Goal: Use online tool/utility

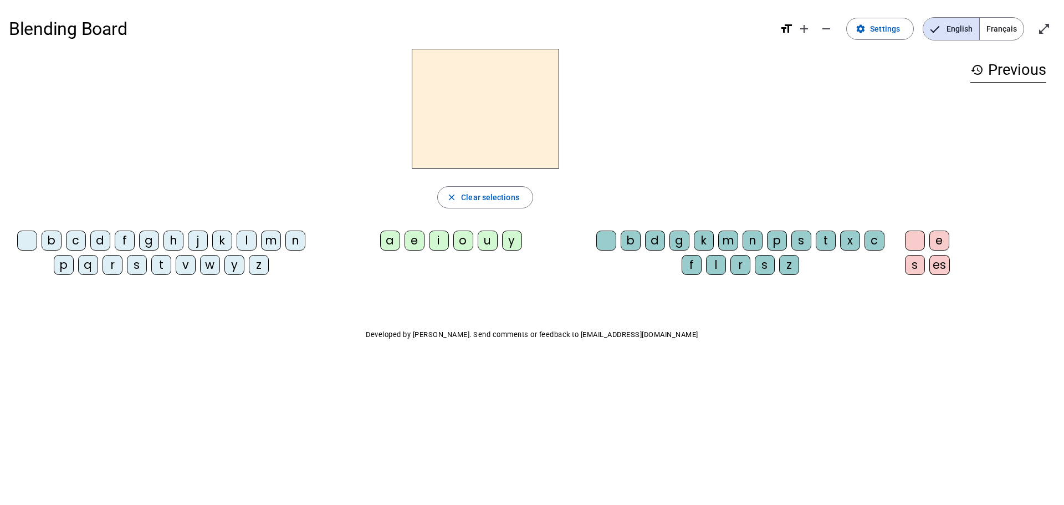
click at [296, 234] on div "n" at bounding box center [295, 241] width 20 height 20
click at [391, 238] on div "a" at bounding box center [390, 241] width 20 height 20
click at [655, 249] on div "d" at bounding box center [655, 241] width 20 height 20
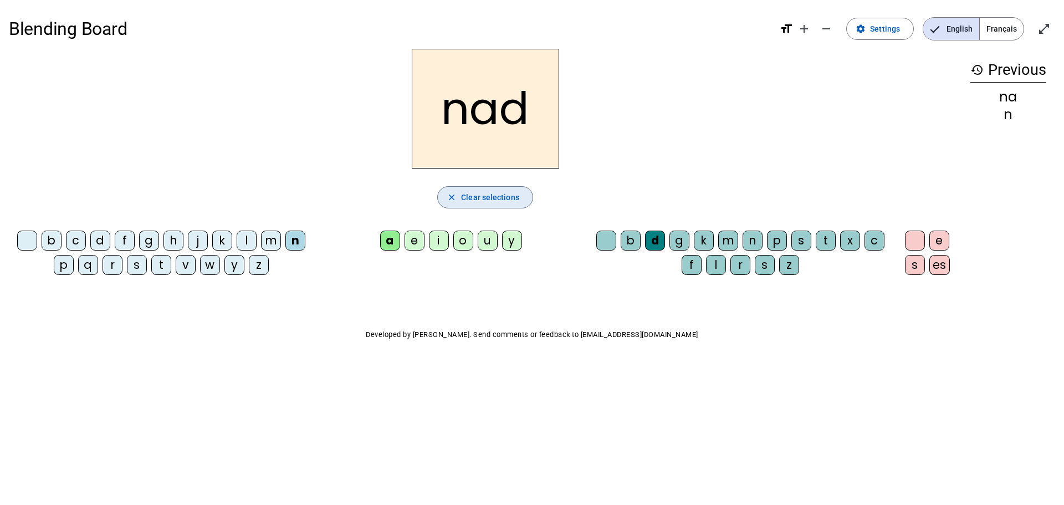
click at [477, 196] on span "Clear selections" at bounding box center [490, 197] width 58 height 13
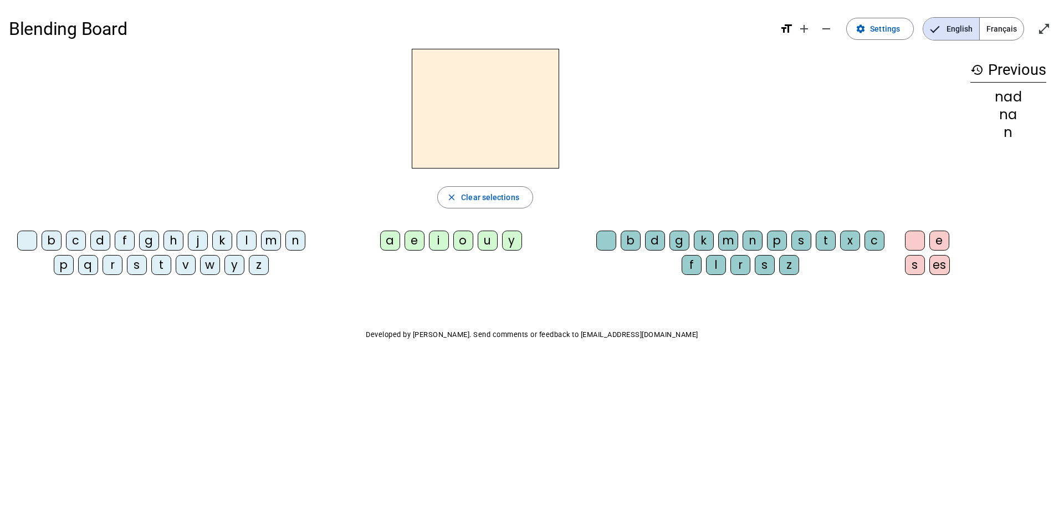
click at [207, 241] on div "j" at bounding box center [198, 241] width 20 height 20
click at [487, 244] on div "u" at bounding box center [488, 241] width 20 height 20
click at [484, 205] on span "button" at bounding box center [485, 197] width 95 height 27
click at [977, 66] on mat-icon "history" at bounding box center [976, 69] width 13 height 13
click at [1033, 64] on h3 "history Previous" at bounding box center [1008, 70] width 76 height 25
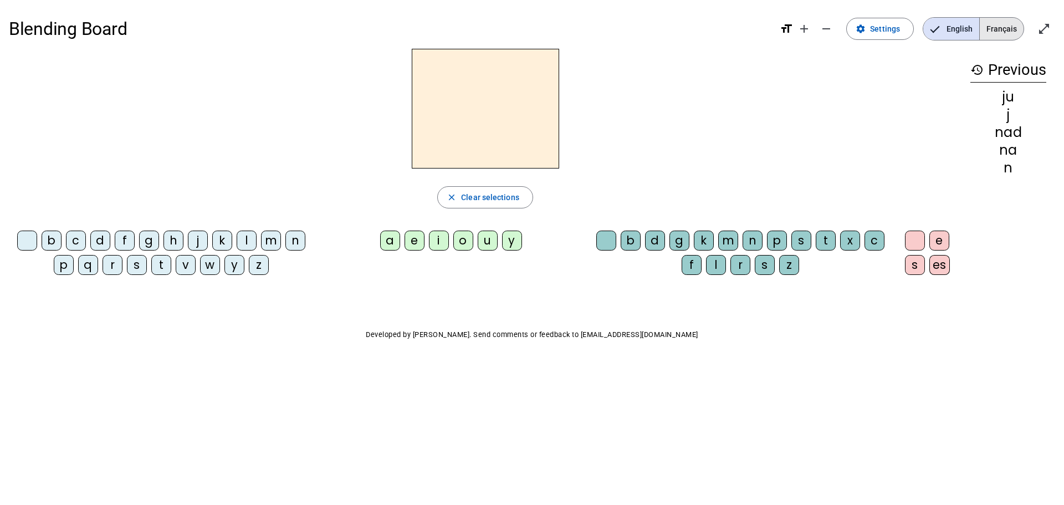
click at [994, 34] on span "Français" at bounding box center [1002, 29] width 44 height 22
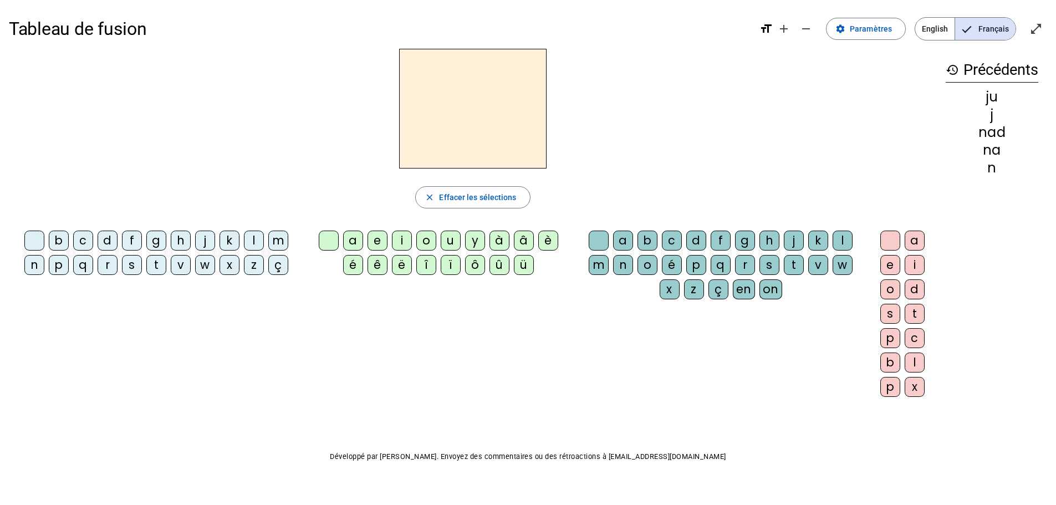
click at [104, 244] on div "d" at bounding box center [108, 241] width 20 height 20
click at [441, 242] on div "u" at bounding box center [451, 241] width 20 height 20
click at [741, 265] on div "r" at bounding box center [745, 265] width 20 height 20
click at [400, 243] on div "i" at bounding box center [402, 241] width 20 height 20
click at [477, 264] on div "ô" at bounding box center [475, 265] width 20 height 20
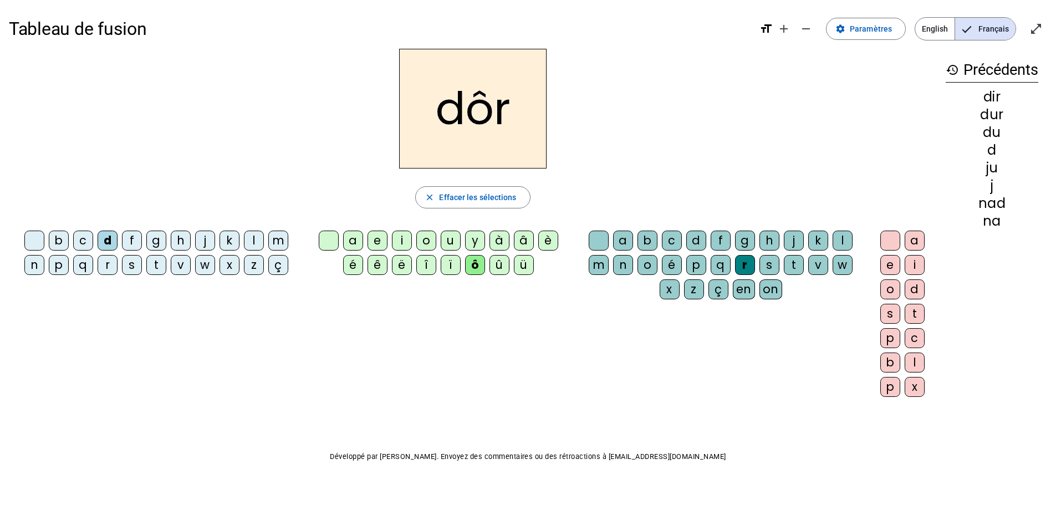
click at [751, 236] on div "g" at bounding box center [745, 241] width 20 height 20
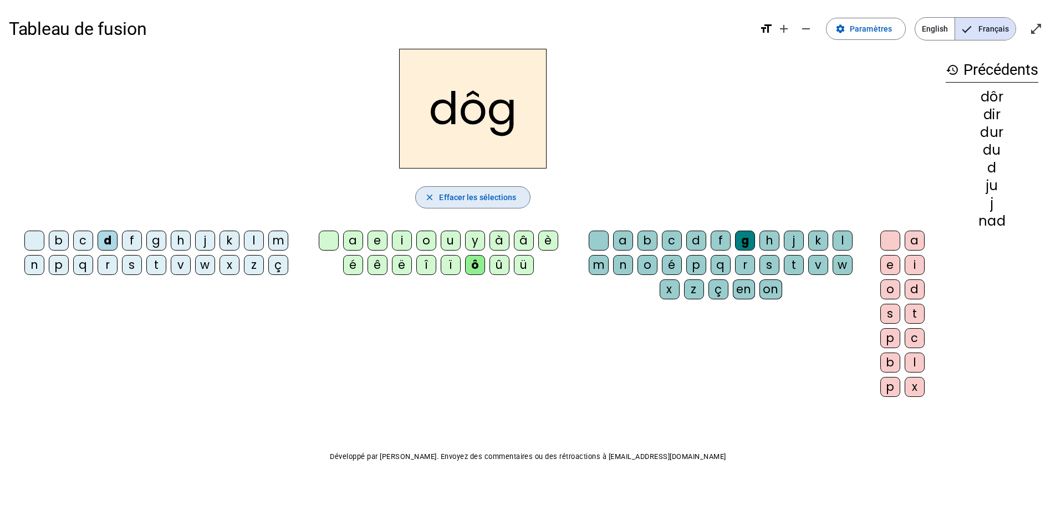
click at [460, 193] on span "Effacer les sélections" at bounding box center [477, 197] width 77 height 13
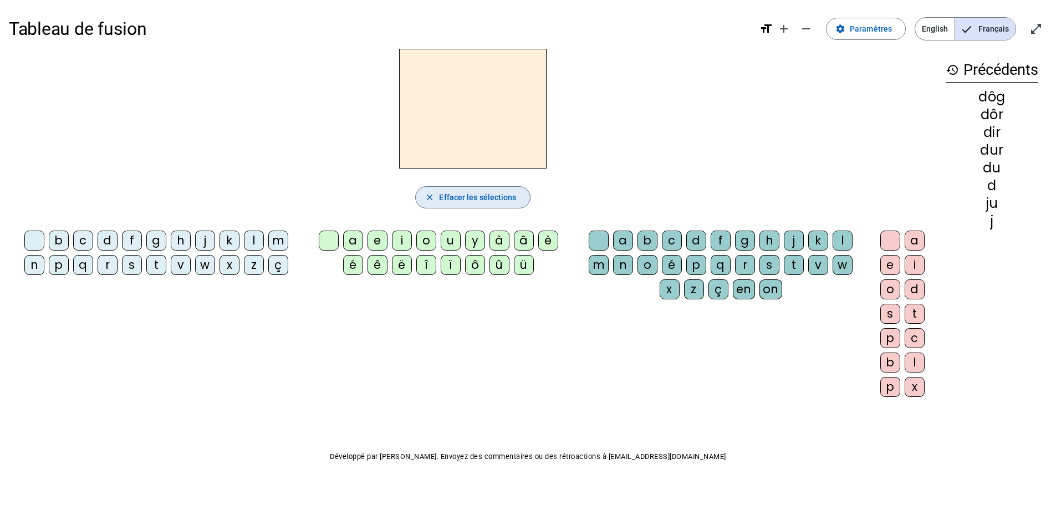
click at [460, 191] on span "Effacer les sélections" at bounding box center [477, 197] width 77 height 13
